Goal: Task Accomplishment & Management: Manage account settings

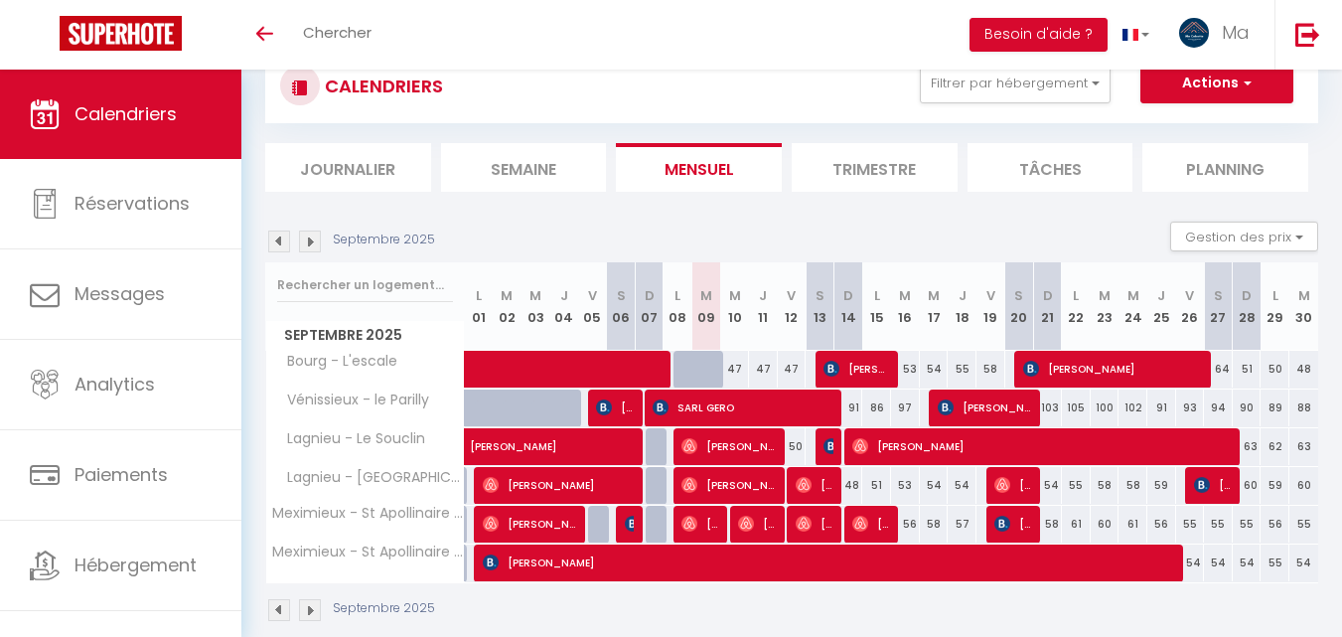
scroll to position [92, 0]
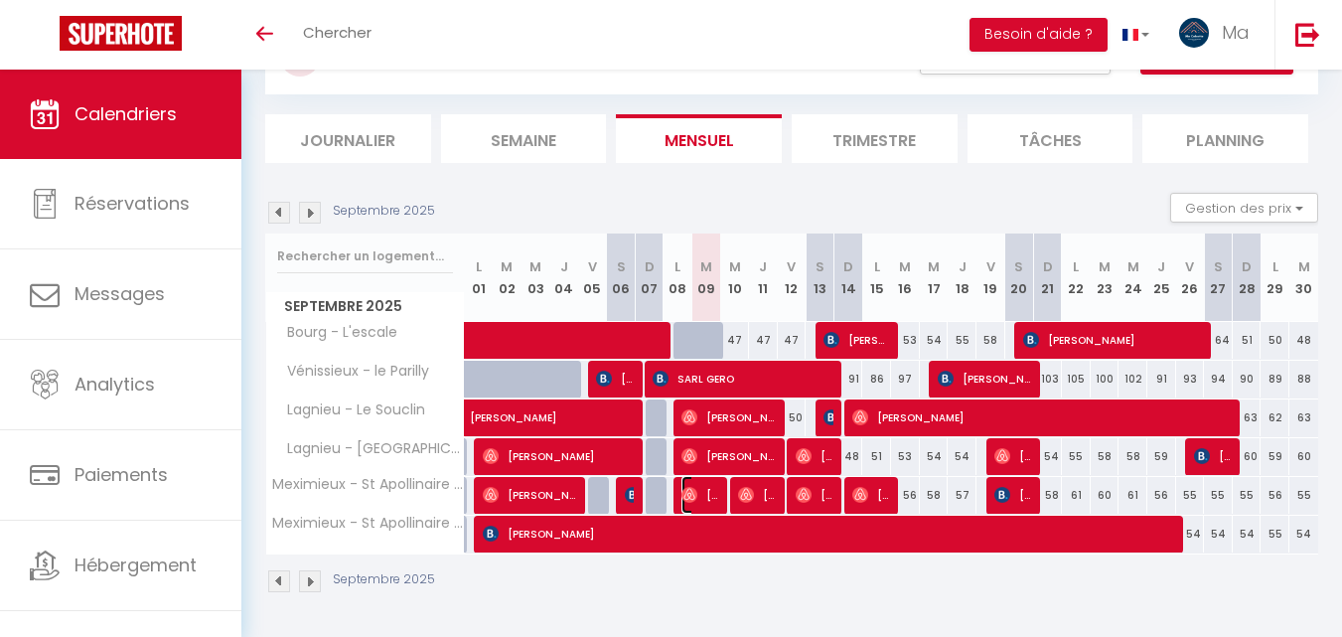
click at [711, 492] on span "[PERSON_NAME]" at bounding box center [701, 495] width 39 height 38
select select "OK"
select select "0"
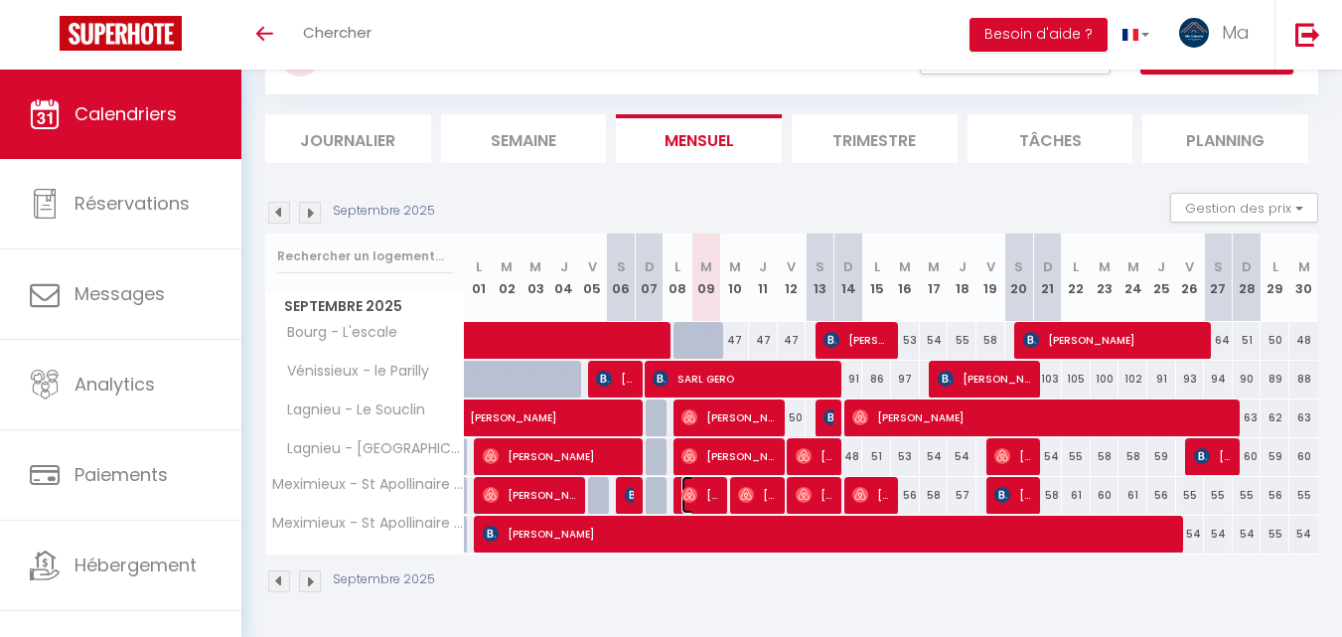
select select "1"
select select
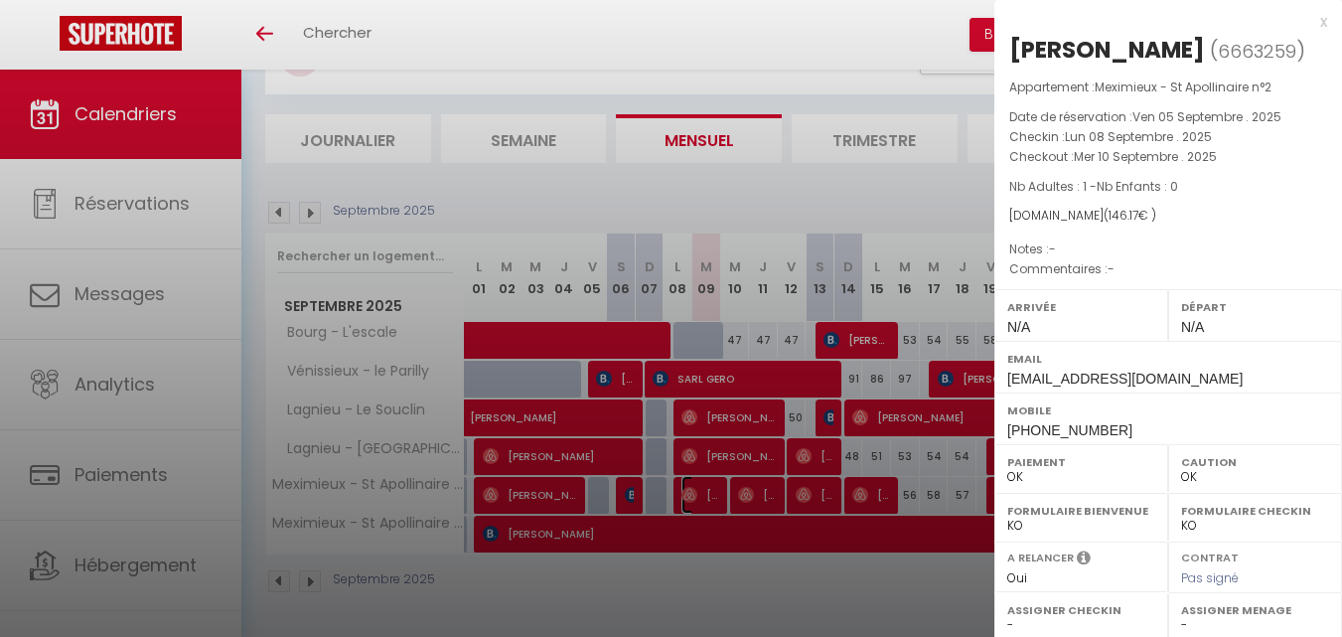
select select "9866"
select select "8765"
click at [828, 20] on div at bounding box center [671, 318] width 1342 height 637
